Goal: Information Seeking & Learning: Check status

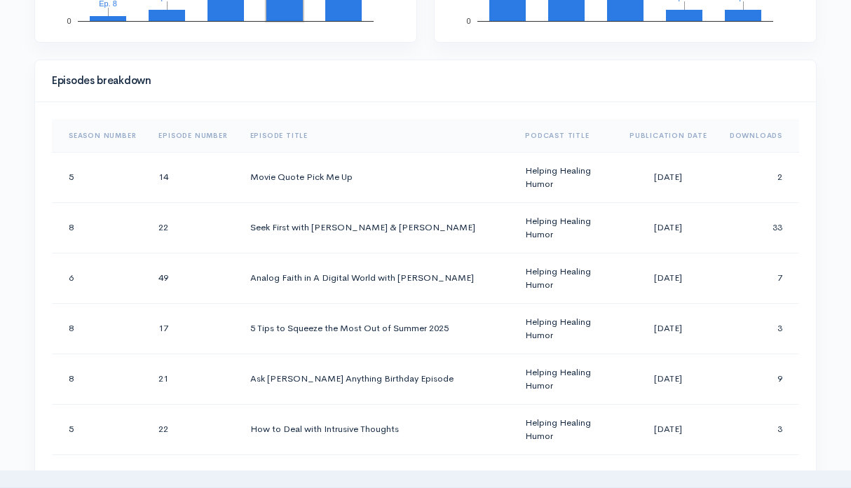
scroll to position [669, 0]
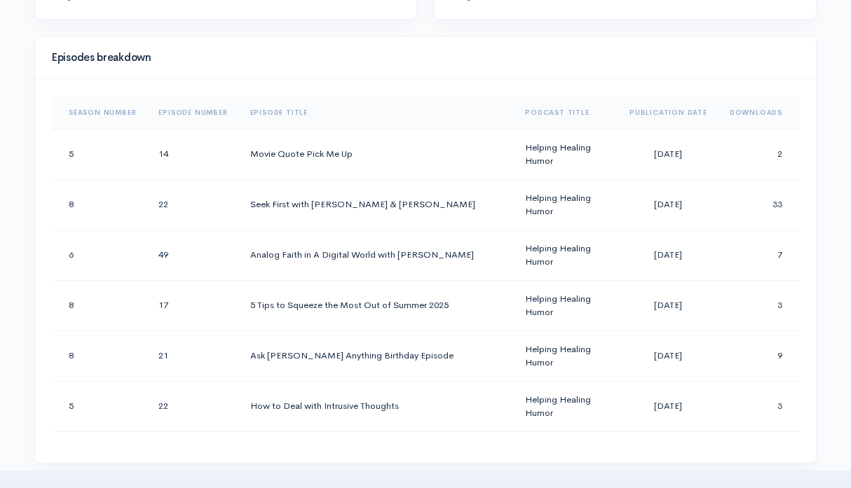
click at [744, 115] on th "Downloads" at bounding box center [758, 113] width 81 height 34
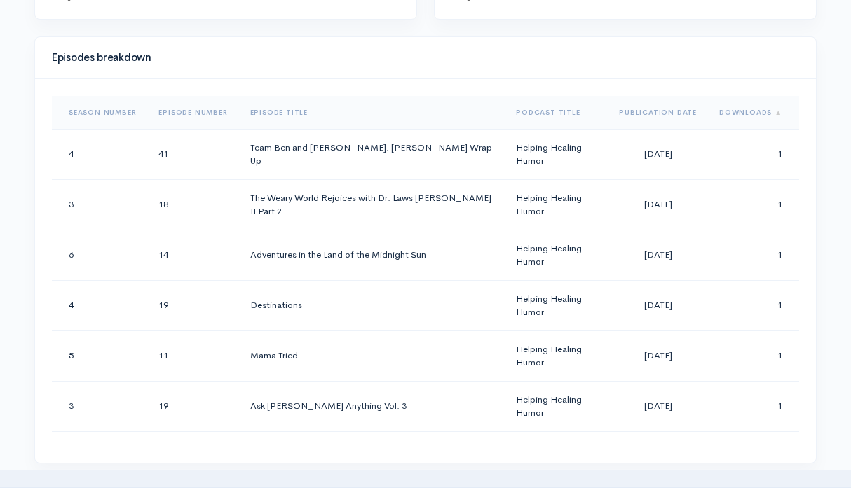
click at [744, 115] on th "Downloads" at bounding box center [753, 113] width 91 height 34
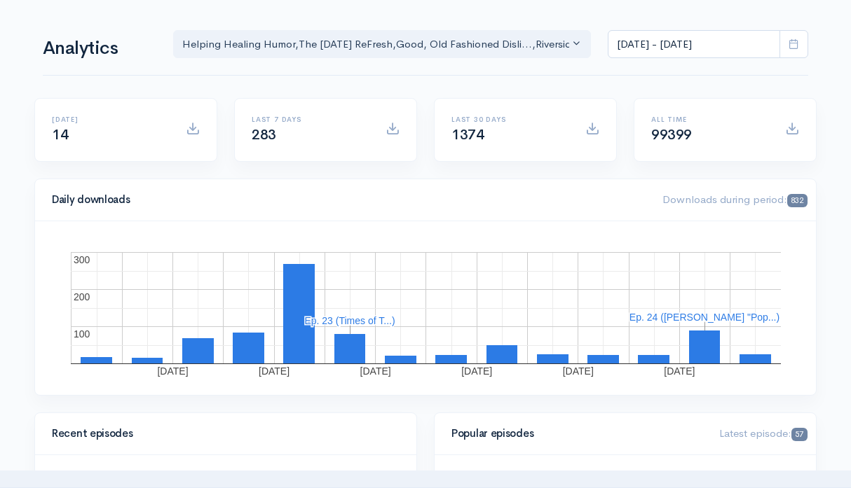
scroll to position [0, 0]
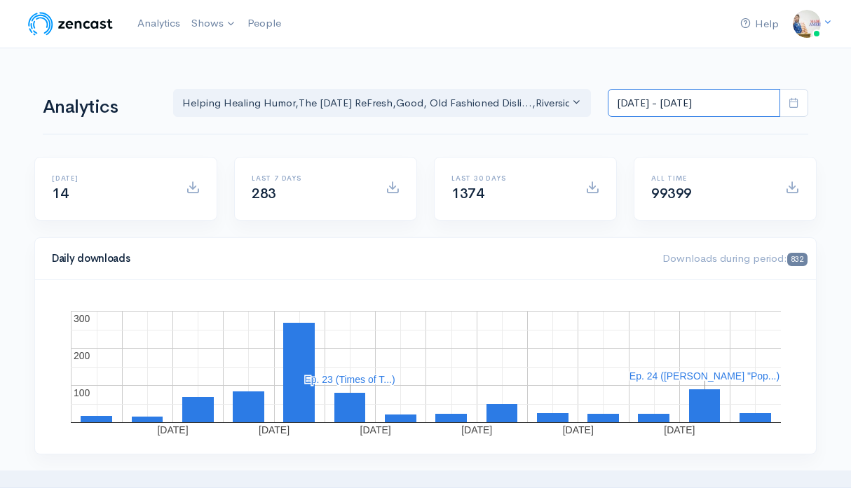
click at [655, 107] on input "[DATE] - [DATE]" at bounding box center [694, 103] width 172 height 29
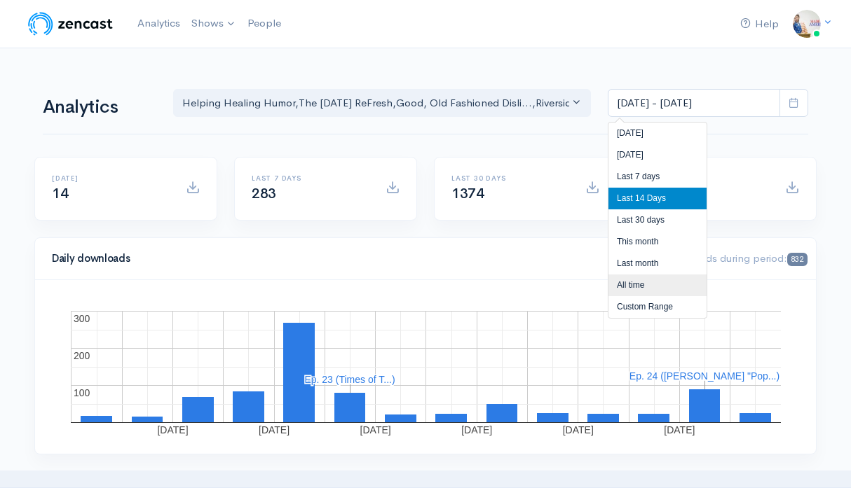
click at [631, 287] on li "All time" at bounding box center [657, 286] width 98 height 22
type input "Jul 31, 2020 - Aug 13, 2025"
